Goal: Book appointment/travel/reservation

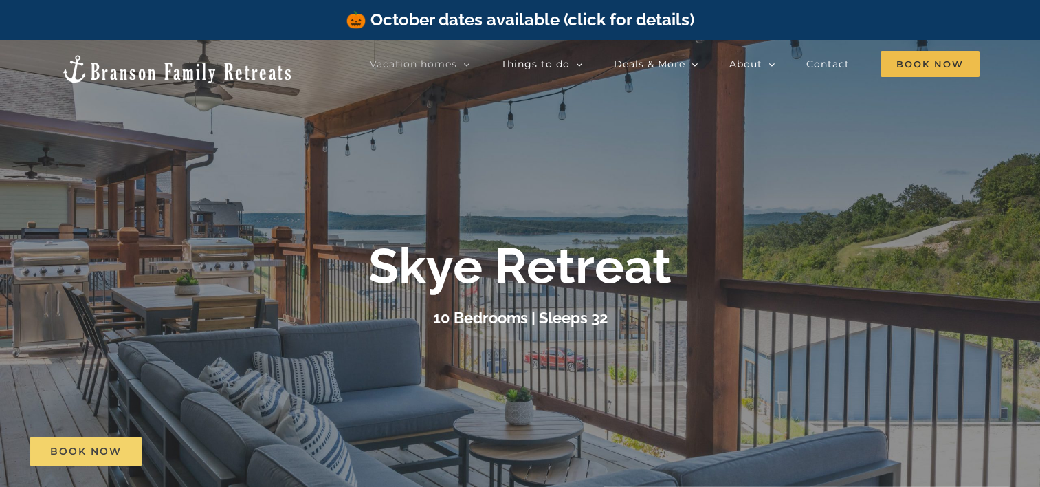
click at [98, 448] on span "Book Now" at bounding box center [86, 452] width 72 height 12
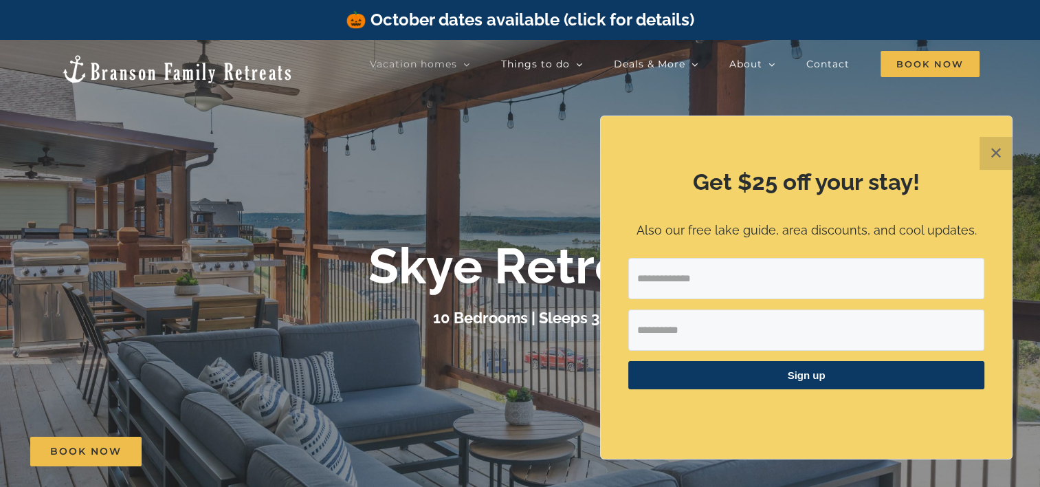
click at [980, 155] on button "✕" at bounding box center [996, 153] width 33 height 33
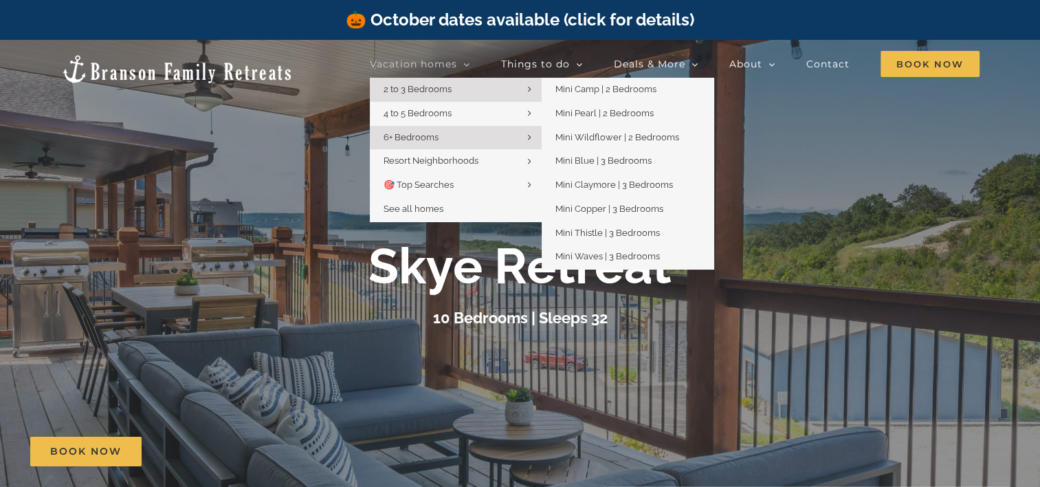
click at [502, 89] on link "2 to 3 Bedrooms" at bounding box center [456, 90] width 172 height 24
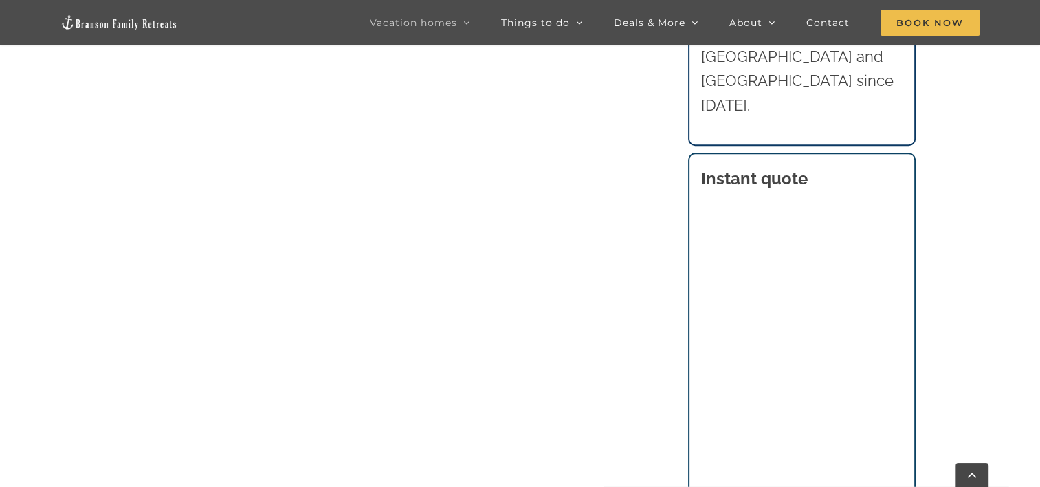
scroll to position [727, 0]
